Goal: Task Accomplishment & Management: Manage account settings

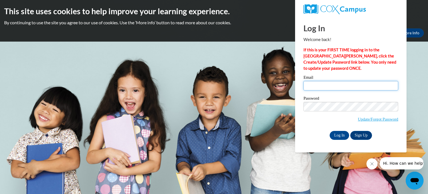
click at [331, 85] on input "Email" at bounding box center [351, 85] width 95 height 9
type input "magness.georgette@yahoo.com"
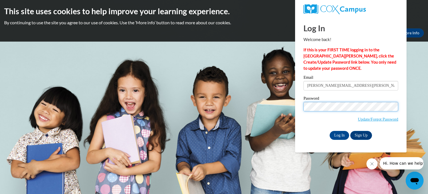
click at [330, 131] on input "Log In" at bounding box center [340, 135] width 20 height 9
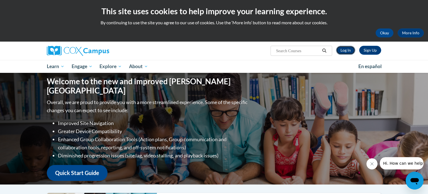
click at [347, 52] on link "Log In" at bounding box center [345, 50] width 19 height 9
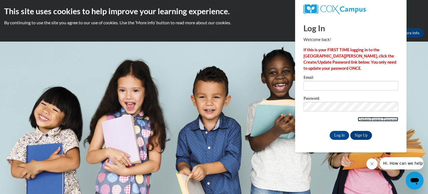
click at [364, 118] on link "Update/Forgot Password" at bounding box center [378, 119] width 40 height 4
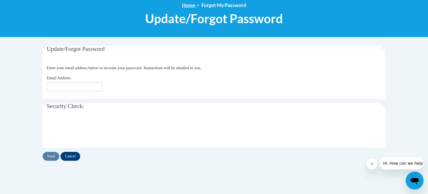
scroll to position [71, 0]
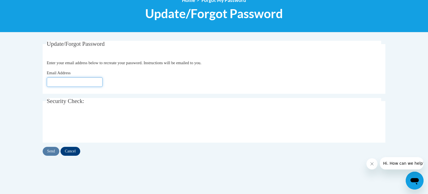
click at [85, 83] on input "Email Address" at bounding box center [75, 81] width 56 height 9
type input "magness.georgette@yahoo.com"
click at [47, 151] on input "Send" at bounding box center [51, 151] width 17 height 9
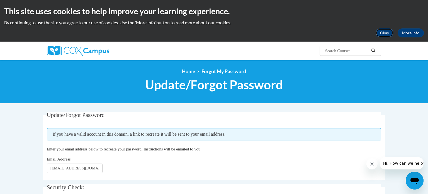
click at [387, 33] on button "Okay" at bounding box center [385, 32] width 18 height 9
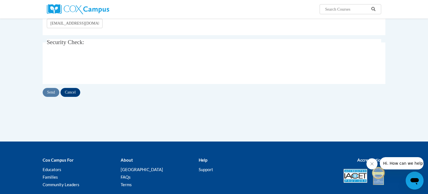
scroll to position [127, 0]
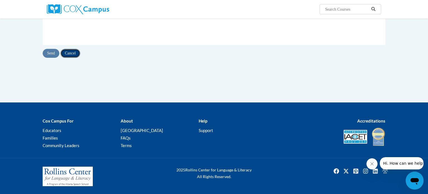
click at [76, 54] on input "Cancel" at bounding box center [71, 53] width 20 height 9
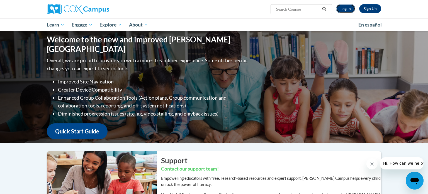
click at [347, 9] on link "Log In" at bounding box center [345, 8] width 19 height 9
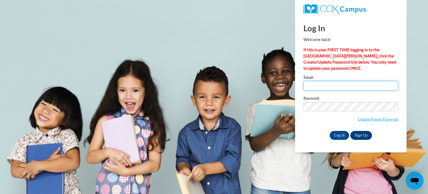
click at [323, 84] on input "Email" at bounding box center [351, 85] width 95 height 9
type input "magness.georgette@yahoo.com"
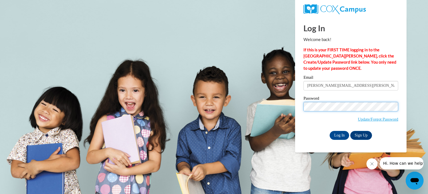
click at [330, 131] on input "Log In" at bounding box center [340, 135] width 20 height 9
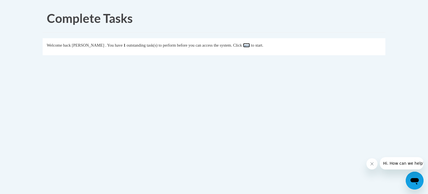
click at [250, 45] on link "here" at bounding box center [246, 45] width 7 height 4
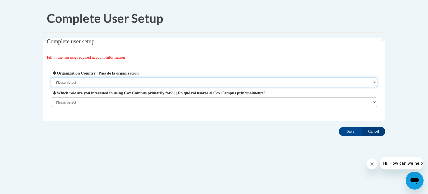
click at [91, 80] on select "Please Select [GEOGRAPHIC_DATA] | [GEOGRAPHIC_DATA] Outside of [GEOGRAPHIC_DATA…" at bounding box center [214, 82] width 326 height 9
select select "ad49bcad-a171-4b2e-b99c-48b446064914"
click at [51, 78] on select "Please Select [GEOGRAPHIC_DATA] | [GEOGRAPHIC_DATA] Outside of [GEOGRAPHIC_DATA…" at bounding box center [214, 82] width 326 height 9
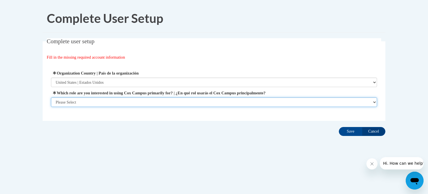
click at [83, 102] on select "Please Select College/University | Colegio/Universidad Community/Nonprofit Part…" at bounding box center [214, 101] width 326 height 9
select select "fbf2d438-af2f-41f8-98f1-81c410e29de3"
click at [51, 107] on select "Please Select College/University | Colegio/Universidad Community/Nonprofit Part…" at bounding box center [214, 101] width 326 height 9
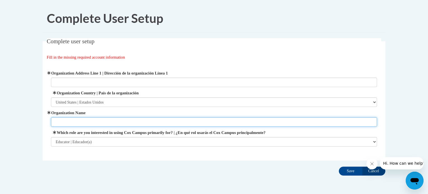
click at [91, 123] on input "Organization Name" at bounding box center [214, 121] width 326 height 9
type input "Lake Oconee Academy"
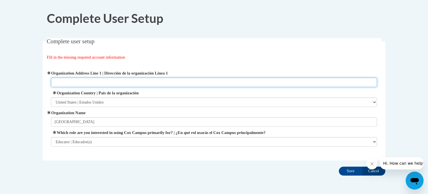
click at [110, 84] on input "Organization Address Line 1 | Dirección de la organización Línea 1" at bounding box center [214, 82] width 326 height 9
type input "1021 Titan Circle Greensboro, GA 30642"
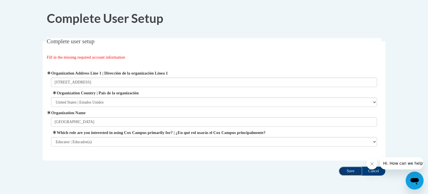
click at [349, 169] on input "Save" at bounding box center [350, 170] width 23 height 9
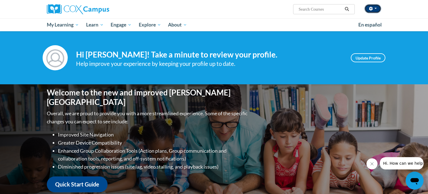
click at [370, 10] on icon "button" at bounding box center [371, 9] width 4 height 4
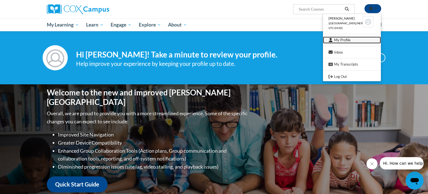
click at [343, 41] on link "My Profile" at bounding box center [352, 40] width 58 height 7
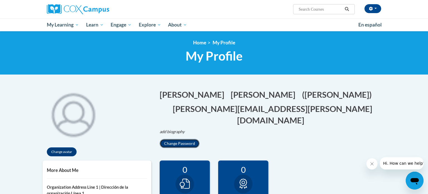
click at [179, 139] on button "Change Password" at bounding box center [180, 143] width 40 height 9
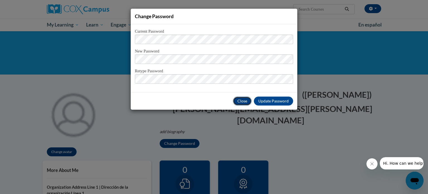
click at [242, 102] on button "Close" at bounding box center [242, 100] width 19 height 9
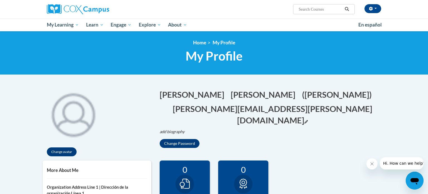
click at [304, 120] on icon "Edit email address" at bounding box center [306, 122] width 4 height 4
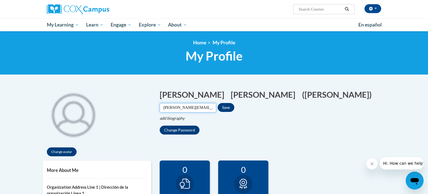
click at [211, 107] on input "[PERSON_NAME][EMAIL_ADDRESS][PERSON_NAME][DOMAIN_NAME]" at bounding box center [188, 107] width 57 height 9
type input "m"
type input "[PERSON_NAME][EMAIL_ADDRESS][PERSON_NAME][DOMAIN_NAME]"
click at [230, 108] on button "Save" at bounding box center [226, 107] width 17 height 9
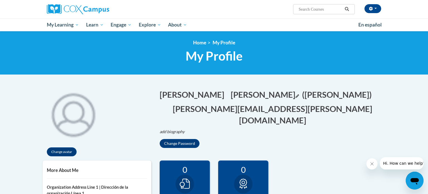
click at [296, 96] on icon "Edit last name" at bounding box center [298, 96] width 4 height 4
click at [67, 170] on h5 "More About Me" at bounding box center [97, 169] width 100 height 5
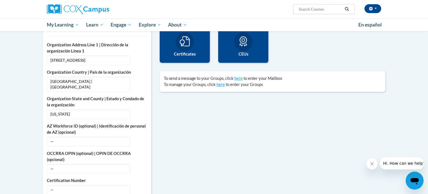
scroll to position [142, 0]
click at [141, 110] on button "Edit" at bounding box center [140, 113] width 13 height 9
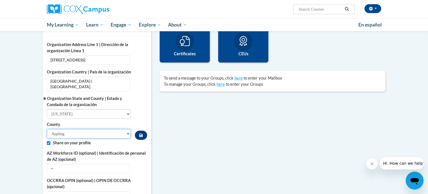
click at [85, 129] on select "[PERSON_NAME] [PERSON_NAME] [PERSON_NAME] [PERSON_NAME] [PERSON_NAME] Banks [PE…" at bounding box center [89, 133] width 84 height 9
select select "Greene"
click at [47, 129] on select "[PERSON_NAME] [PERSON_NAME] [PERSON_NAME] [PERSON_NAME] [PERSON_NAME] Banks [PE…" at bounding box center [89, 133] width 84 height 9
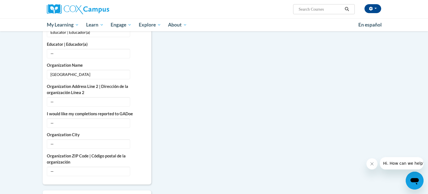
scroll to position [361, 0]
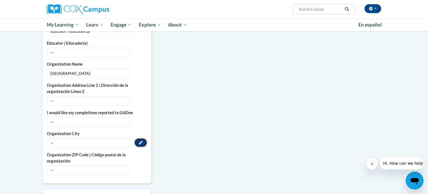
click at [141, 139] on button "Edit" at bounding box center [140, 142] width 13 height 9
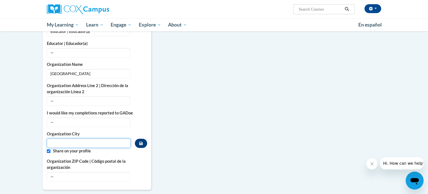
click at [95, 138] on input "Metadata input" at bounding box center [89, 142] width 84 height 9
type input "Greene"
click at [81, 172] on span "—" at bounding box center [88, 176] width 83 height 9
click at [142, 174] on icon "Custom profile fields" at bounding box center [141, 176] width 4 height 4
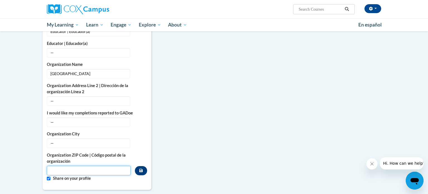
click at [92, 166] on input "Metadata input" at bounding box center [89, 170] width 84 height 9
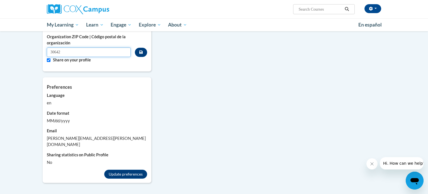
scroll to position [452, 0]
type input "30642"
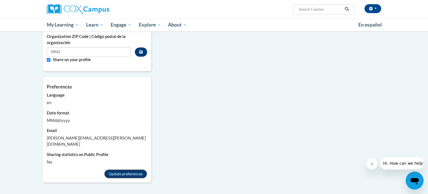
click at [120, 169] on button "Update preferences" at bounding box center [125, 173] width 43 height 9
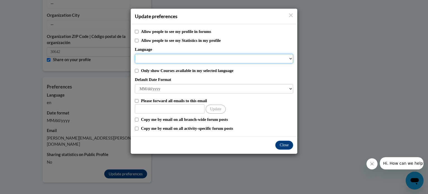
click at [193, 59] on select "Language" at bounding box center [214, 58] width 158 height 9
click at [291, 57] on select "Language" at bounding box center [214, 58] width 158 height 9
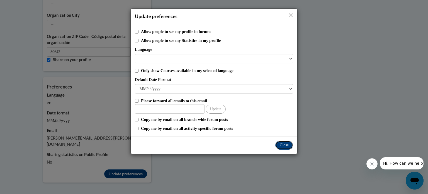
click at [282, 141] on button "Close" at bounding box center [284, 145] width 18 height 9
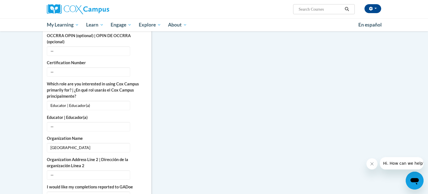
scroll to position [262, 0]
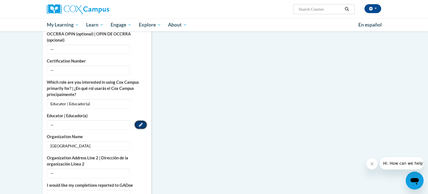
click at [141, 123] on icon "Custom profile fields" at bounding box center [141, 125] width 4 height 4
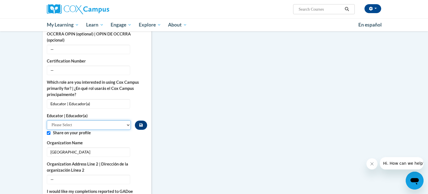
click at [122, 120] on select "Please Select Early Learning/Daycare Teacher/Family Home Care Provider | Maestr…" at bounding box center [89, 124] width 84 height 9
select select "0511639c-7f7f-452d-b732-81fe955bd7e2"
click at [47, 120] on select "Please Select Early Learning/Daycare Teacher/Family Home Care Provider | Maestr…" at bounding box center [89, 124] width 84 height 9
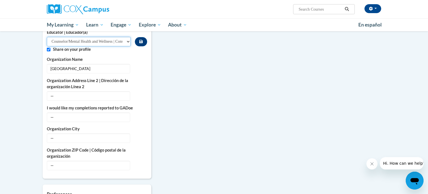
scroll to position [343, 0]
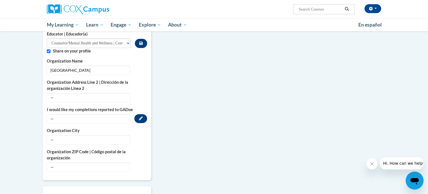
click at [65, 114] on span "—" at bounding box center [88, 118] width 83 height 9
click at [146, 114] on button "Edit" at bounding box center [140, 118] width 13 height 9
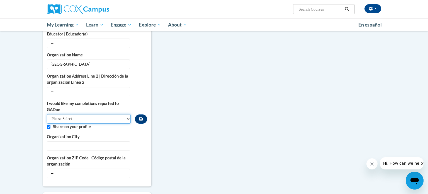
click at [105, 114] on select "Please Select Yes No" at bounding box center [89, 118] width 84 height 9
select select "603ba6f8-c7dd-435b-84cd-d4c8cfb77024"
click at [47, 114] on select "Please Select Yes No" at bounding box center [89, 118] width 84 height 9
click at [139, 144] on icon "Custom profile fields" at bounding box center [141, 146] width 4 height 4
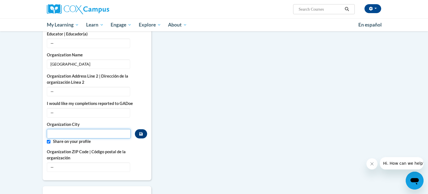
click at [57, 129] on input "Metadata input" at bounding box center [89, 133] width 84 height 9
type input "[GEOGRAPHIC_DATA]"
click at [143, 162] on button "Edit" at bounding box center [140, 166] width 13 height 9
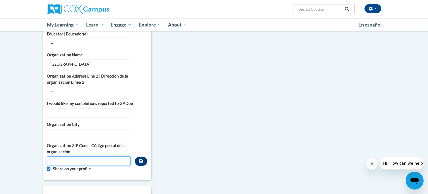
click at [83, 156] on input "Metadata input" at bounding box center [89, 160] width 84 height 9
type input "30642"
click at [139, 159] on icon "Custom profile fields" at bounding box center [140, 160] width 3 height 3
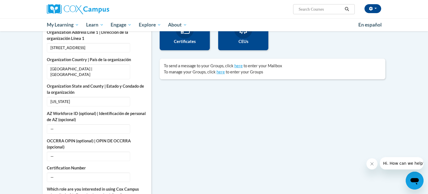
scroll to position [156, 0]
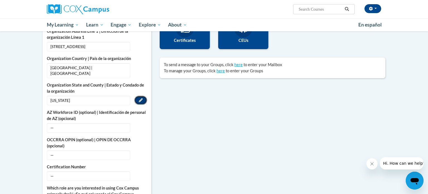
click at [143, 96] on button "Edit" at bounding box center [140, 100] width 13 height 9
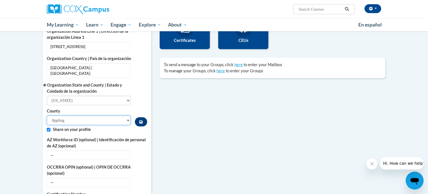
click at [73, 115] on select "[PERSON_NAME] [PERSON_NAME] [PERSON_NAME] [PERSON_NAME] [PERSON_NAME] Banks [PE…" at bounding box center [89, 119] width 84 height 9
select select "Greene"
click at [47, 115] on select "[PERSON_NAME] [PERSON_NAME] [PERSON_NAME] [PERSON_NAME] [PERSON_NAME] Banks [PE…" at bounding box center [89, 119] width 84 height 9
click at [139, 117] on button "Custom profile fields" at bounding box center [141, 121] width 12 height 9
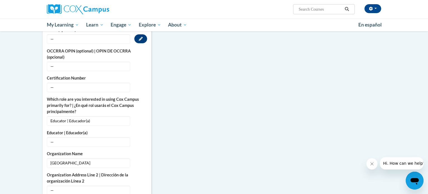
scroll to position [245, 0]
click at [142, 137] on button "Edit" at bounding box center [140, 141] width 13 height 9
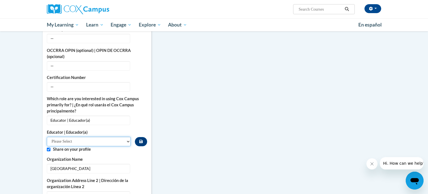
click at [110, 137] on select "Please Select Early Learning/Daycare Teacher/Family Home Care Provider | Maestr…" at bounding box center [89, 141] width 84 height 9
select select "0511639c-7f7f-452d-b732-81fe955bd7e2"
click at [47, 137] on select "Please Select Early Learning/Daycare Teacher/Family Home Care Provider | Maestr…" at bounding box center [89, 141] width 84 height 9
click at [145, 137] on button "Custom profile fields" at bounding box center [141, 141] width 12 height 9
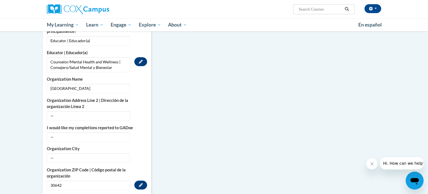
scroll to position [325, 0]
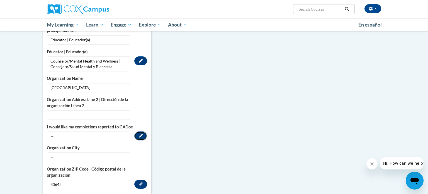
click at [139, 134] on icon "Custom profile fields" at bounding box center [141, 136] width 4 height 4
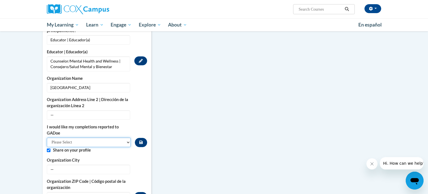
click at [111, 137] on select "Please Select Yes No" at bounding box center [89, 141] width 84 height 9
select select "603ba6f8-c7dd-435b-84cd-d4c8cfb77024"
click at [47, 137] on select "Please Select Yes No" at bounding box center [89, 141] width 84 height 9
click at [143, 138] on button "Custom profile fields" at bounding box center [141, 142] width 12 height 9
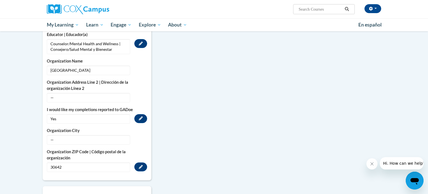
scroll to position [343, 0]
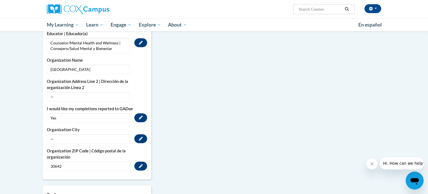
click at [87, 134] on span "—" at bounding box center [88, 138] width 83 height 9
click at [139, 137] on icon "Custom profile fields" at bounding box center [141, 139] width 4 height 4
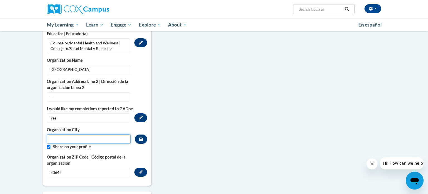
click at [82, 134] on input "Metadata input" at bounding box center [89, 138] width 84 height 9
type input "[GEOGRAPHIC_DATA]"
click at [144, 134] on button "Custom profile fields" at bounding box center [141, 138] width 12 height 9
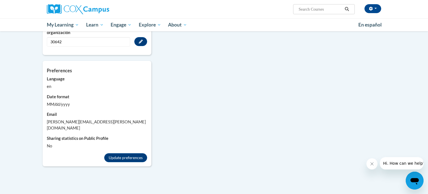
scroll to position [468, 0]
click at [377, 5] on button "button" at bounding box center [373, 8] width 17 height 9
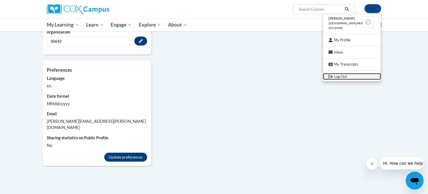
click at [340, 76] on link "Log Out" at bounding box center [352, 76] width 58 height 7
